Goal: Transaction & Acquisition: Purchase product/service

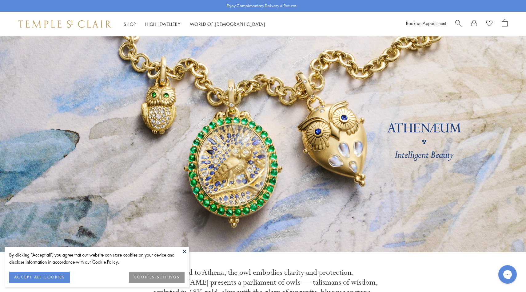
scroll to position [305, 0]
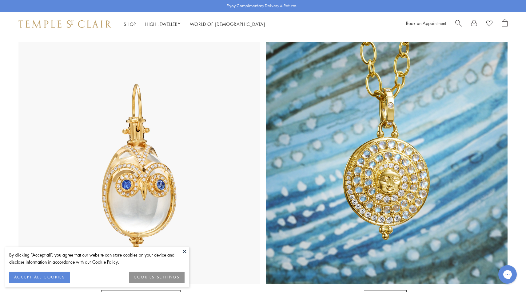
click at [153, 152] on img at bounding box center [139, 163] width 242 height 242
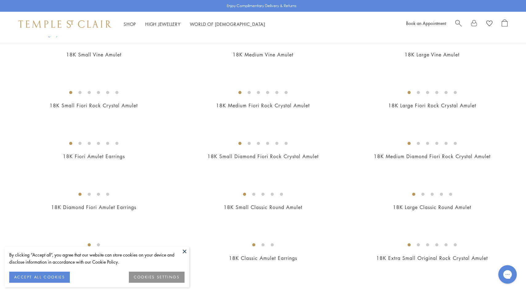
click at [0, 0] on img at bounding box center [0, 0] width 0 height 0
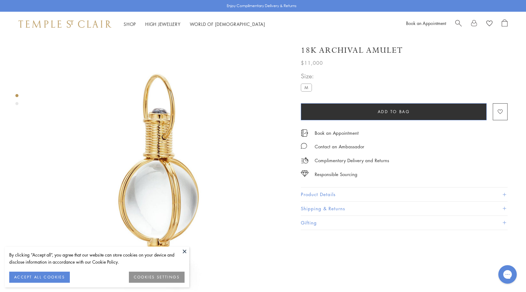
click at [351, 114] on button "Add to bag" at bounding box center [394, 111] width 186 height 17
click at [394, 120] on div "Book an Appointment Contact an Ambassador Complimentary Delivery and Returns Re…" at bounding box center [404, 149] width 207 height 58
click at [400, 108] on span "Add to bag" at bounding box center [394, 111] width 32 height 7
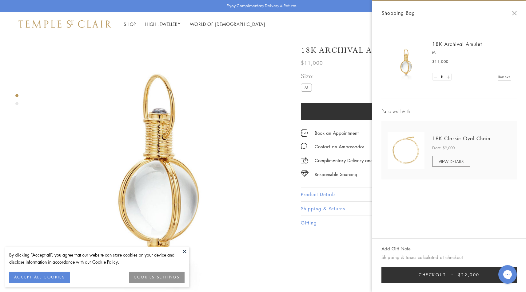
click at [427, 276] on span "Checkout" at bounding box center [432, 274] width 27 height 7
